Goal: Find contact information: Obtain details needed to contact an individual or organization

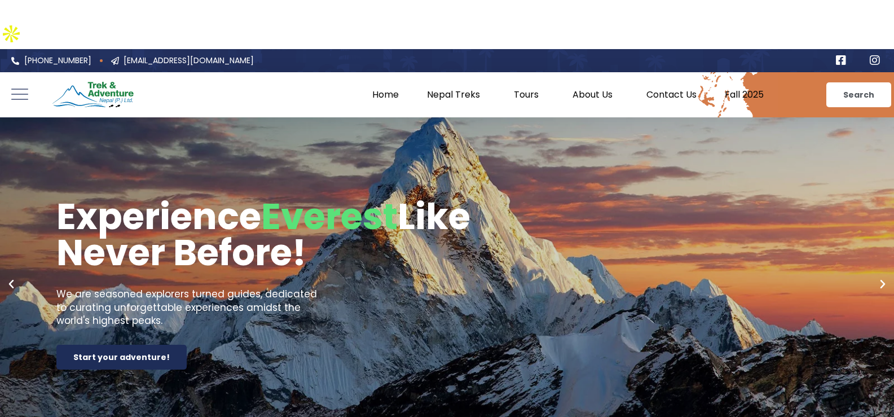
drag, startPoint x: 102, startPoint y: 25, endPoint x: 21, endPoint y: 28, distance: 81.3
click at [21, 49] on div at bounding box center [447, 60] width 894 height 23
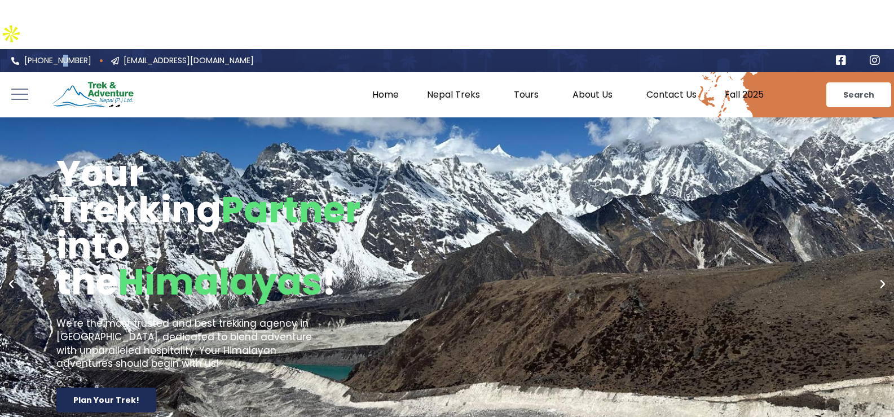
click at [67, 55] on span "[PHONE_NUMBER]" at bounding box center [56, 61] width 70 height 12
drag, startPoint x: 71, startPoint y: 35, endPoint x: 96, endPoint y: 37, distance: 24.9
click at [72, 55] on span "[PHONE_NUMBER]" at bounding box center [56, 61] width 70 height 12
click at [91, 55] on span "[PHONE_NUMBER]" at bounding box center [56, 61] width 70 height 12
click at [94, 55] on li "[PHONE_NUMBER]" at bounding box center [52, 61] width 83 height 12
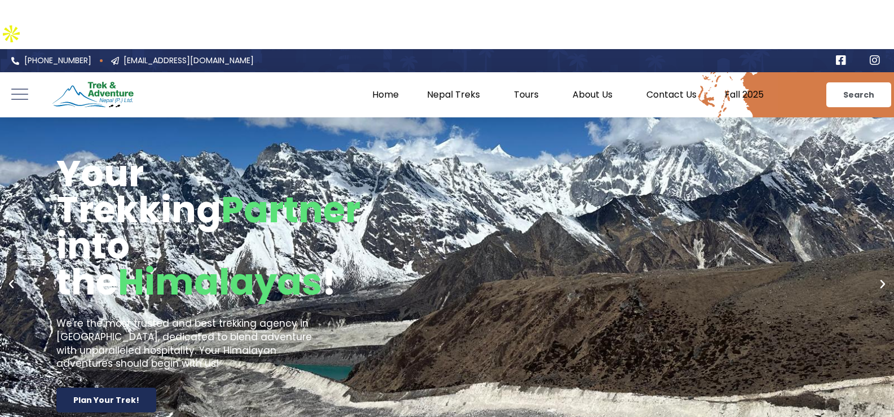
click at [89, 55] on span "[PHONE_NUMBER]" at bounding box center [56, 61] width 70 height 12
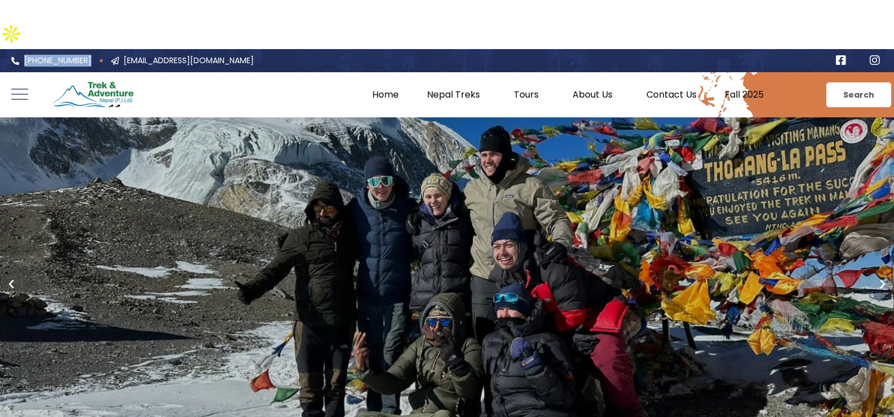
copy ul "[PHONE_NUMBER]"
